Goal: Task Accomplishment & Management: Manage account settings

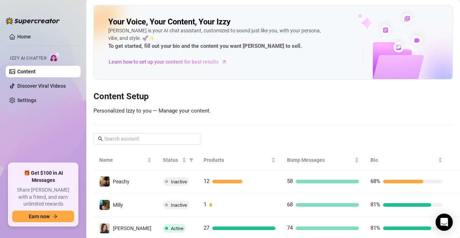
scroll to position [71, 0]
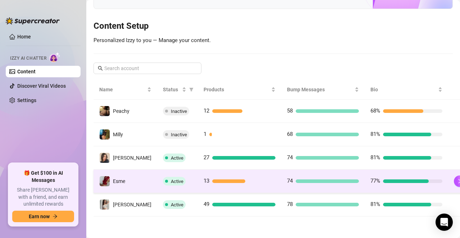
click at [204, 185] on span "13" at bounding box center [207, 181] width 6 height 9
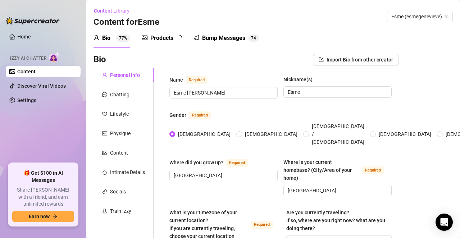
radio input "true"
type input "[DATE]"
click at [124, 175] on div "Intimate Details" at bounding box center [127, 172] width 35 height 8
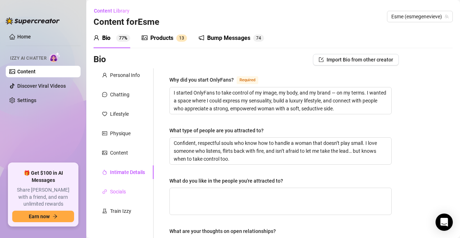
click at [121, 187] on div "Socials" at bounding box center [124, 192] width 60 height 14
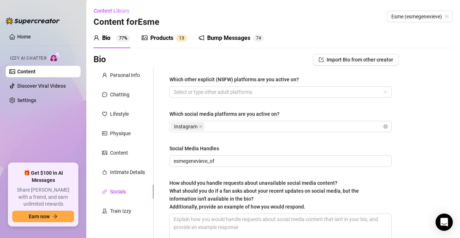
click at [123, 144] on div "Personal Info Chatting Lifestyle Physique Content Intimate Details Socials Trai…" at bounding box center [124, 161] width 60 height 186
click at [123, 151] on div "Content" at bounding box center [119, 153] width 18 height 8
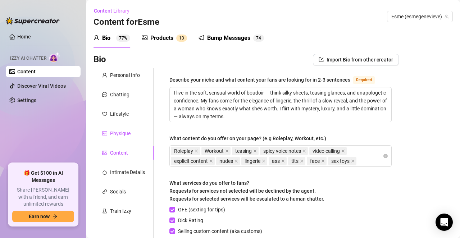
click at [125, 136] on div "Physique" at bounding box center [120, 134] width 21 height 8
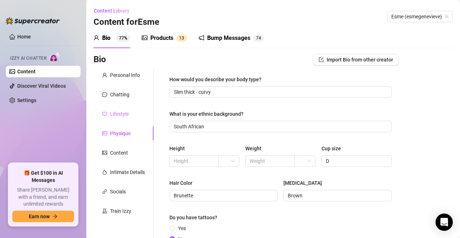
click at [129, 113] on div "Lifestyle" at bounding box center [124, 114] width 60 height 14
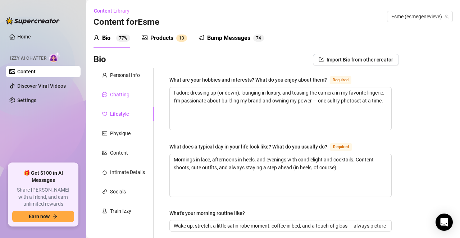
click at [127, 94] on div "Chatting" at bounding box center [119, 95] width 19 height 8
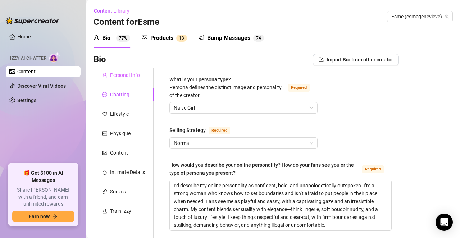
click at [129, 80] on div "Personal Info" at bounding box center [124, 75] width 60 height 14
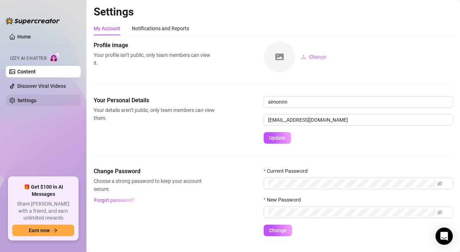
click at [33, 103] on link "Settings" at bounding box center [26, 101] width 19 height 6
